Goal: Find specific page/section

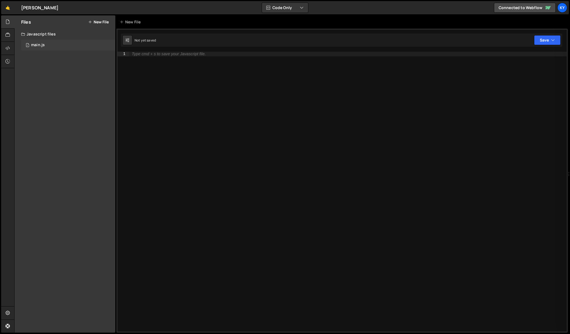
click at [63, 47] on div "1 main.js 0" at bounding box center [68, 45] width 94 height 11
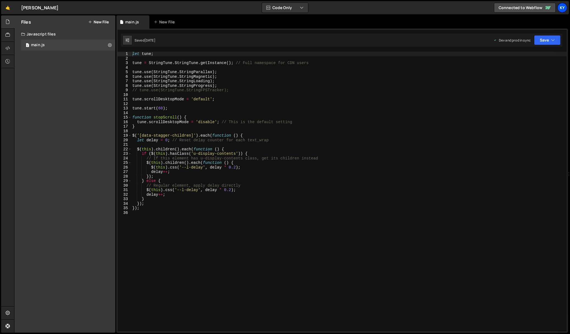
click at [565, 10] on div "Ky" at bounding box center [563, 8] width 10 height 10
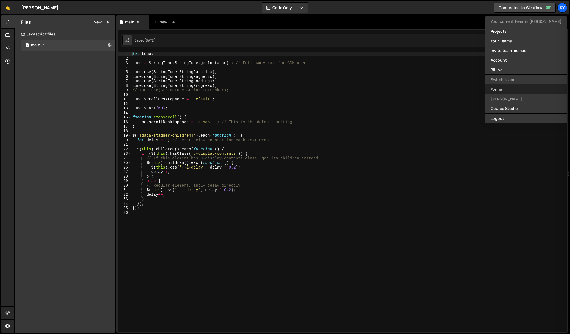
click at [508, 89] on link "Forme" at bounding box center [526, 89] width 82 height 10
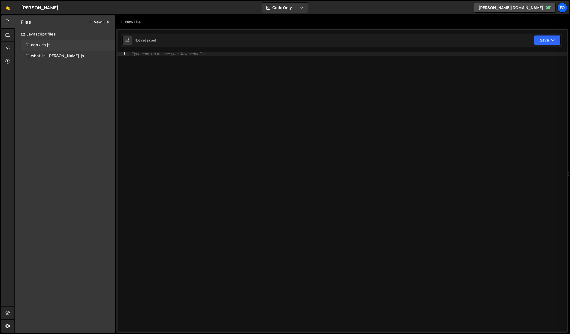
click at [67, 45] on div "1 cookies.js 0" at bounding box center [68, 45] width 94 height 11
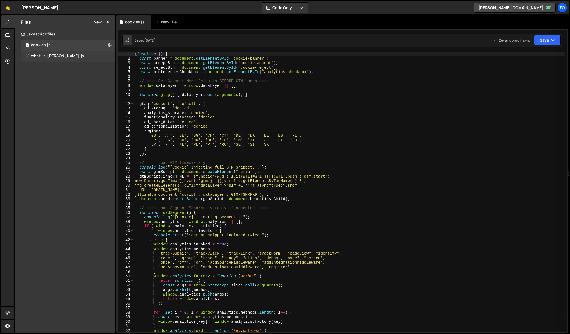
click at [76, 57] on div "1 what-is-nory.js 0" at bounding box center [68, 56] width 94 height 11
